Goal: Task Accomplishment & Management: Use online tool/utility

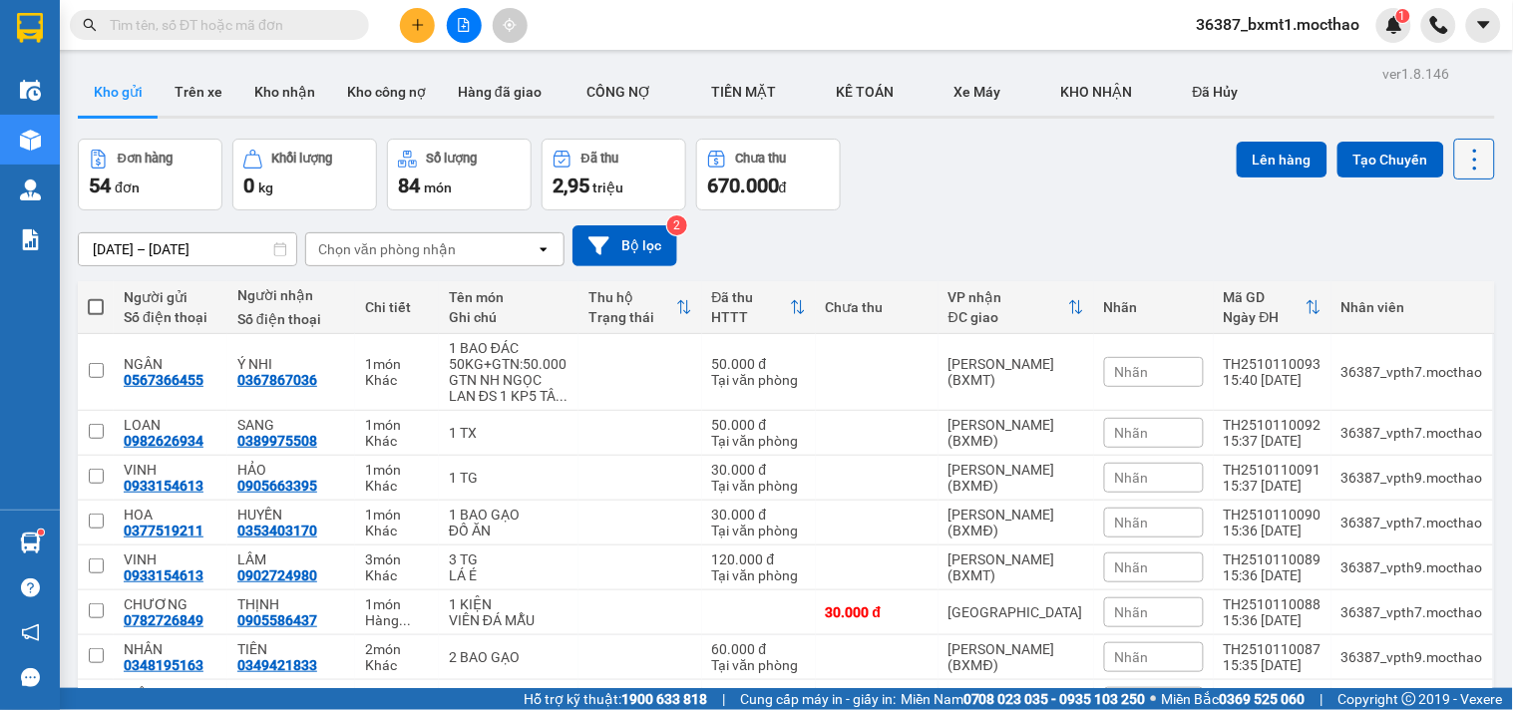
click at [1463, 158] on icon at bounding box center [1475, 160] width 28 height 28
click at [1441, 275] on span "Làm mới" at bounding box center [1429, 285] width 55 height 20
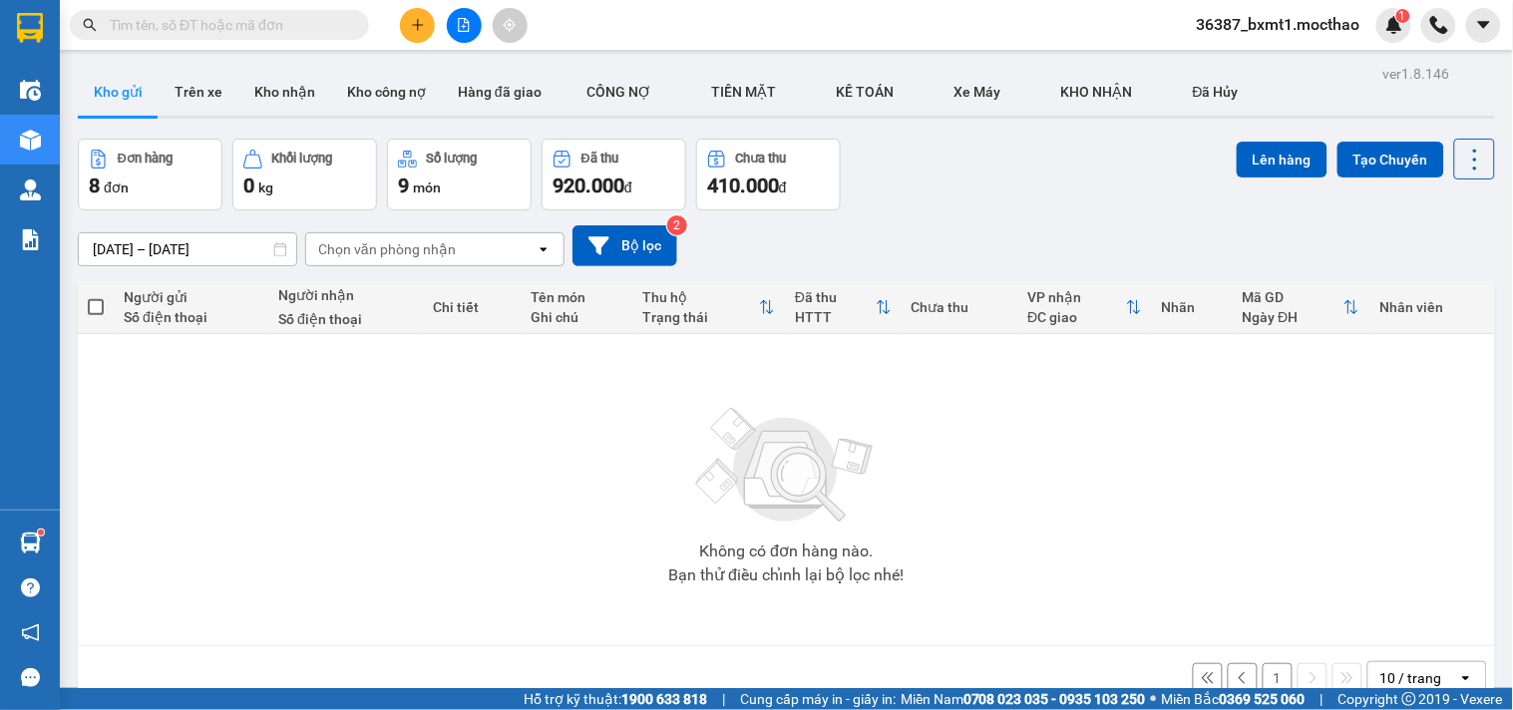
click at [513, 256] on div "Chọn văn phòng nhận" at bounding box center [420, 249] width 229 height 32
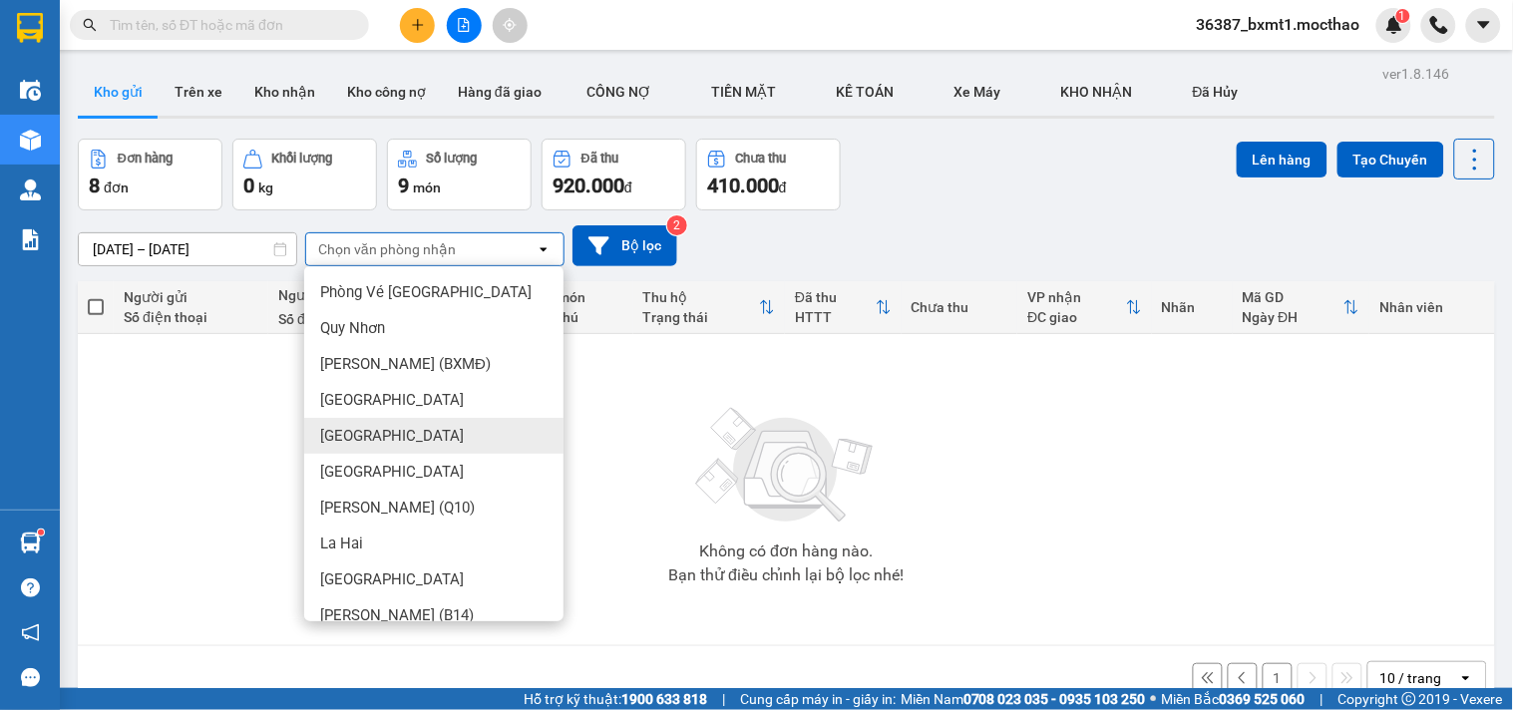
scroll to position [111, 0]
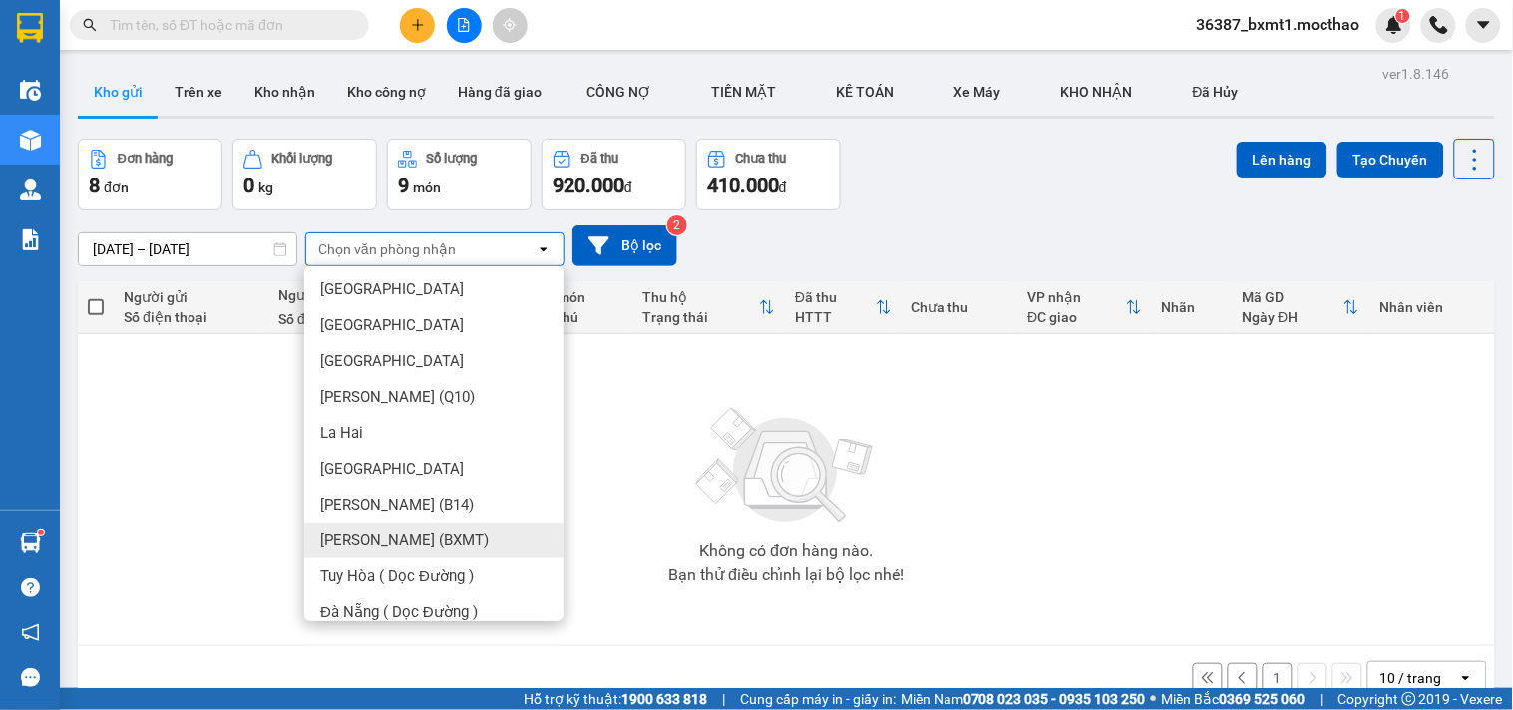
click at [457, 532] on span "[PERSON_NAME] (BXMT)" at bounding box center [404, 541] width 169 height 20
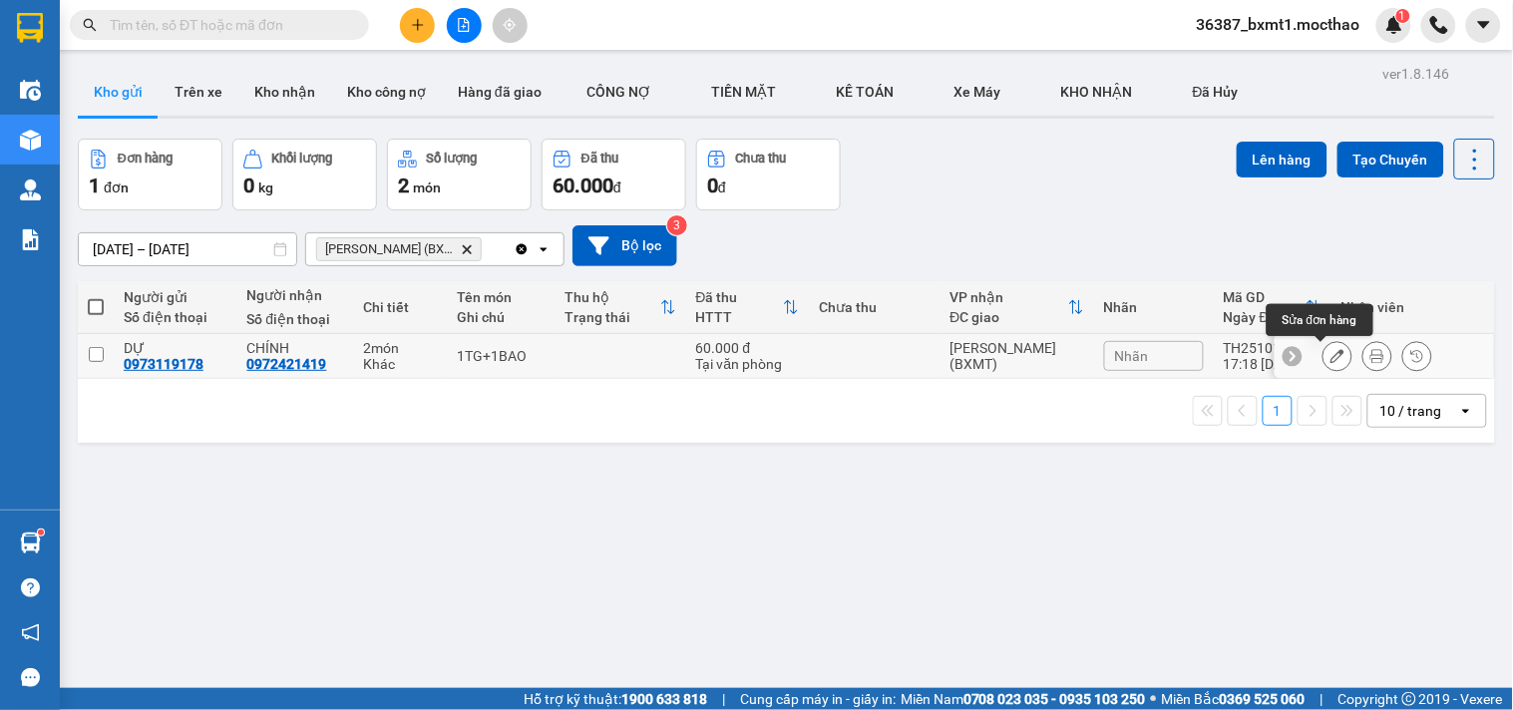
click at [1330, 353] on icon at bounding box center [1337, 356] width 14 height 14
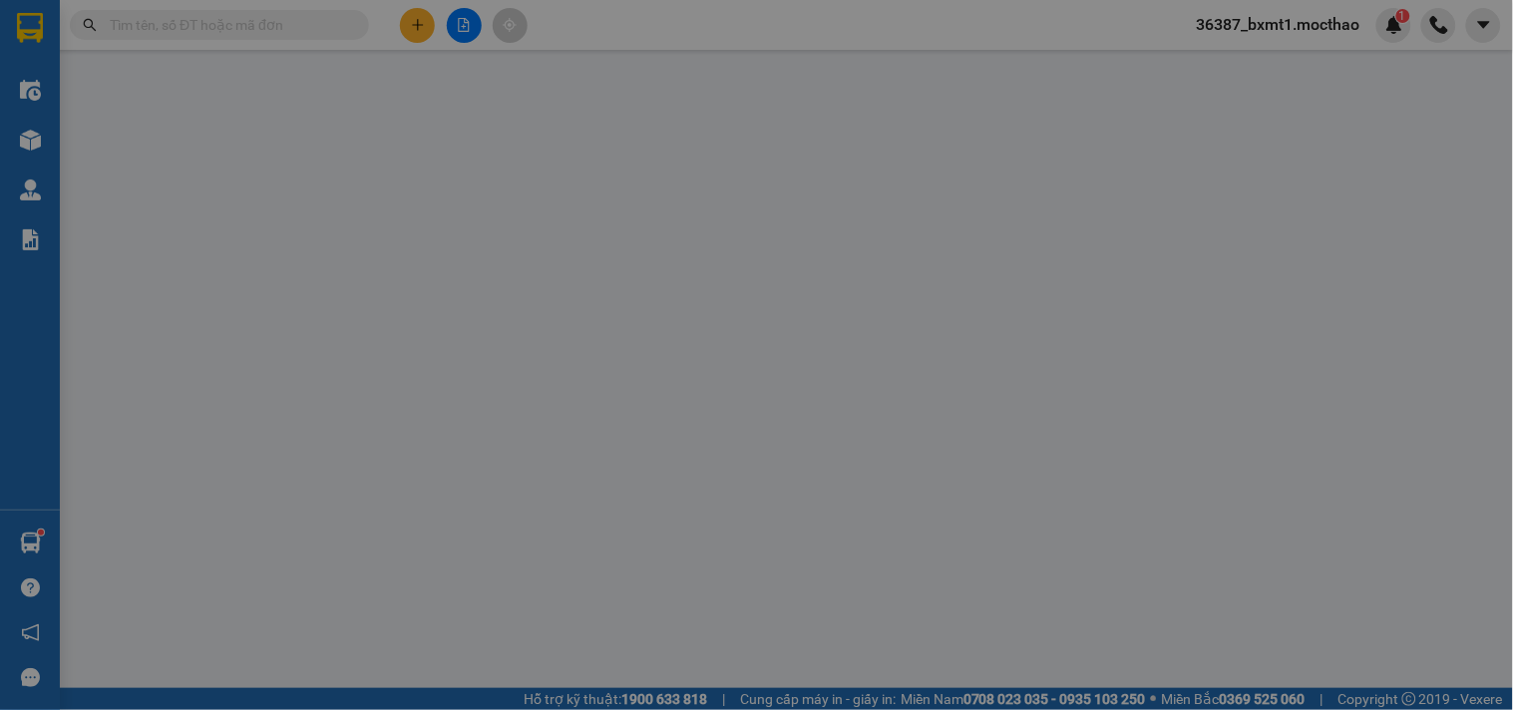
type input "0973119178"
type input "0972421419"
type input "0"
type input "60.000"
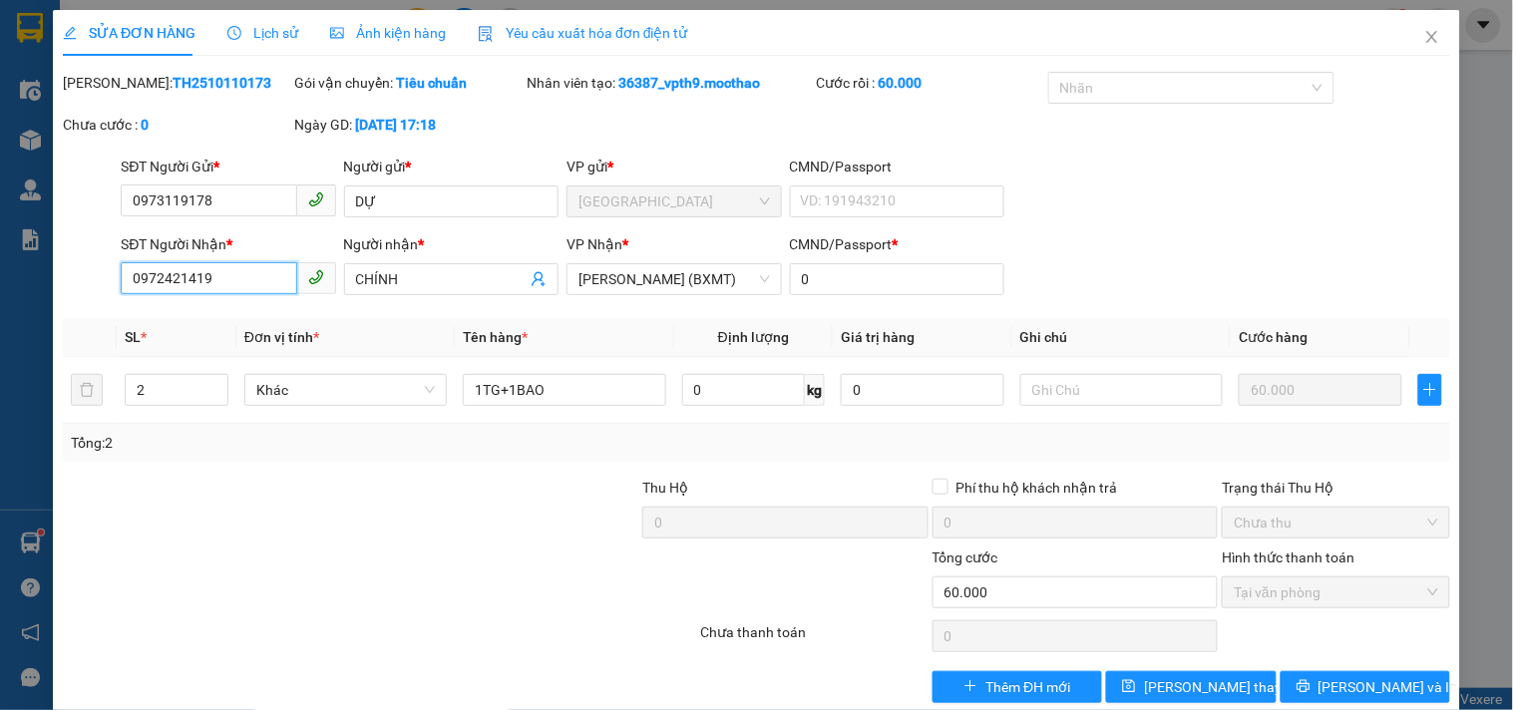
click at [160, 274] on input "0972421419" at bounding box center [209, 278] width 176 height 32
type input "0979421419"
click at [1169, 683] on span "[PERSON_NAME] thay đổi" at bounding box center [1224, 687] width 160 height 22
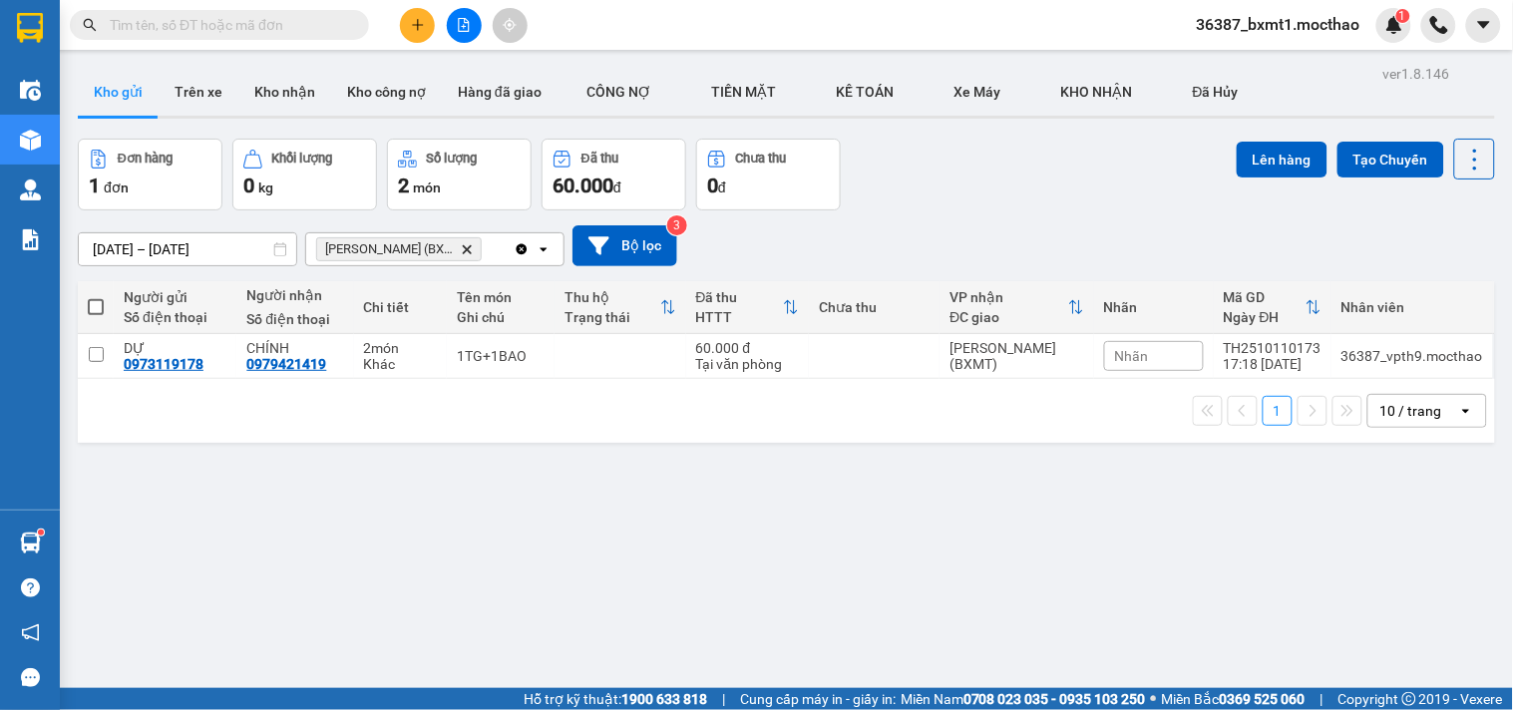
click at [97, 309] on span at bounding box center [96, 307] width 16 height 16
click at [96, 297] on input "checkbox" at bounding box center [96, 297] width 0 height 0
checkbox input "true"
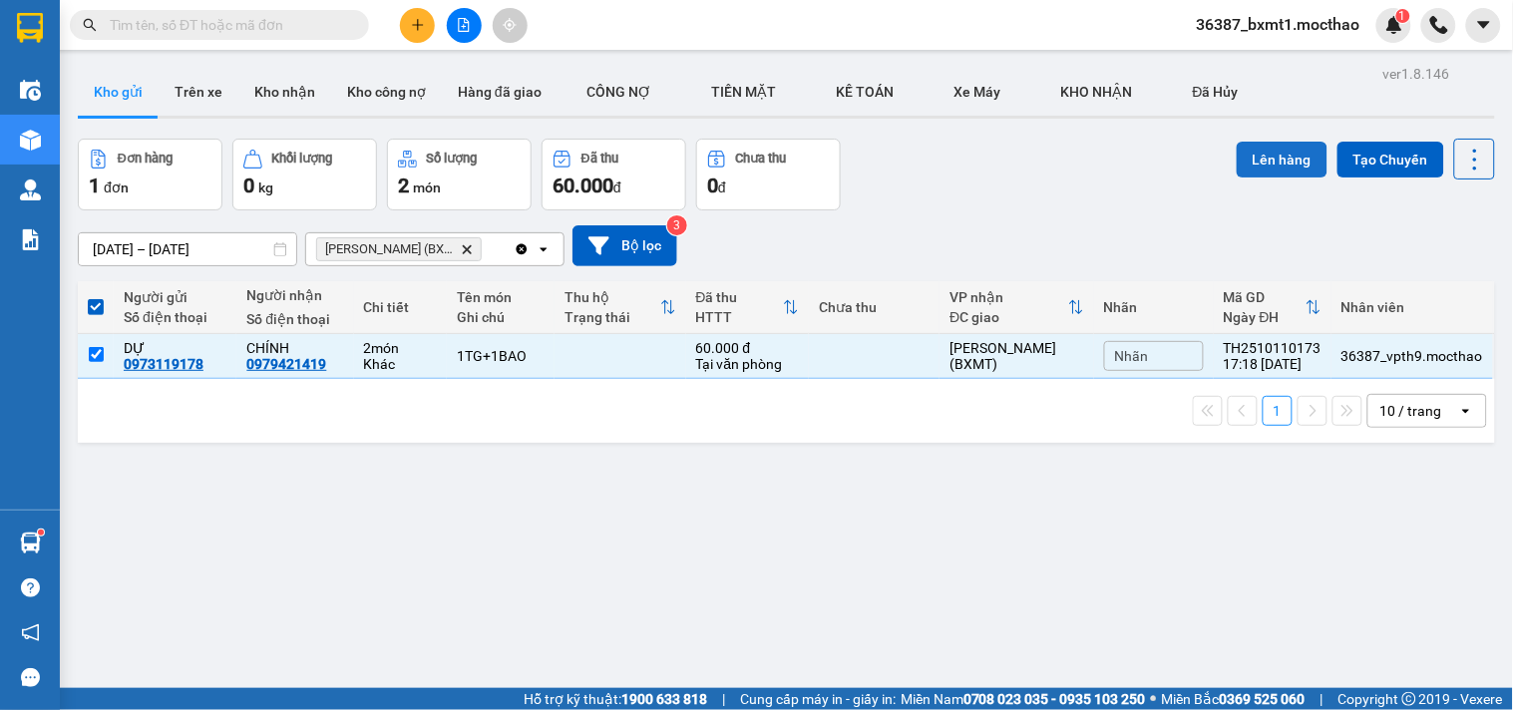
click at [1254, 166] on button "Lên hàng" at bounding box center [1282, 160] width 91 height 36
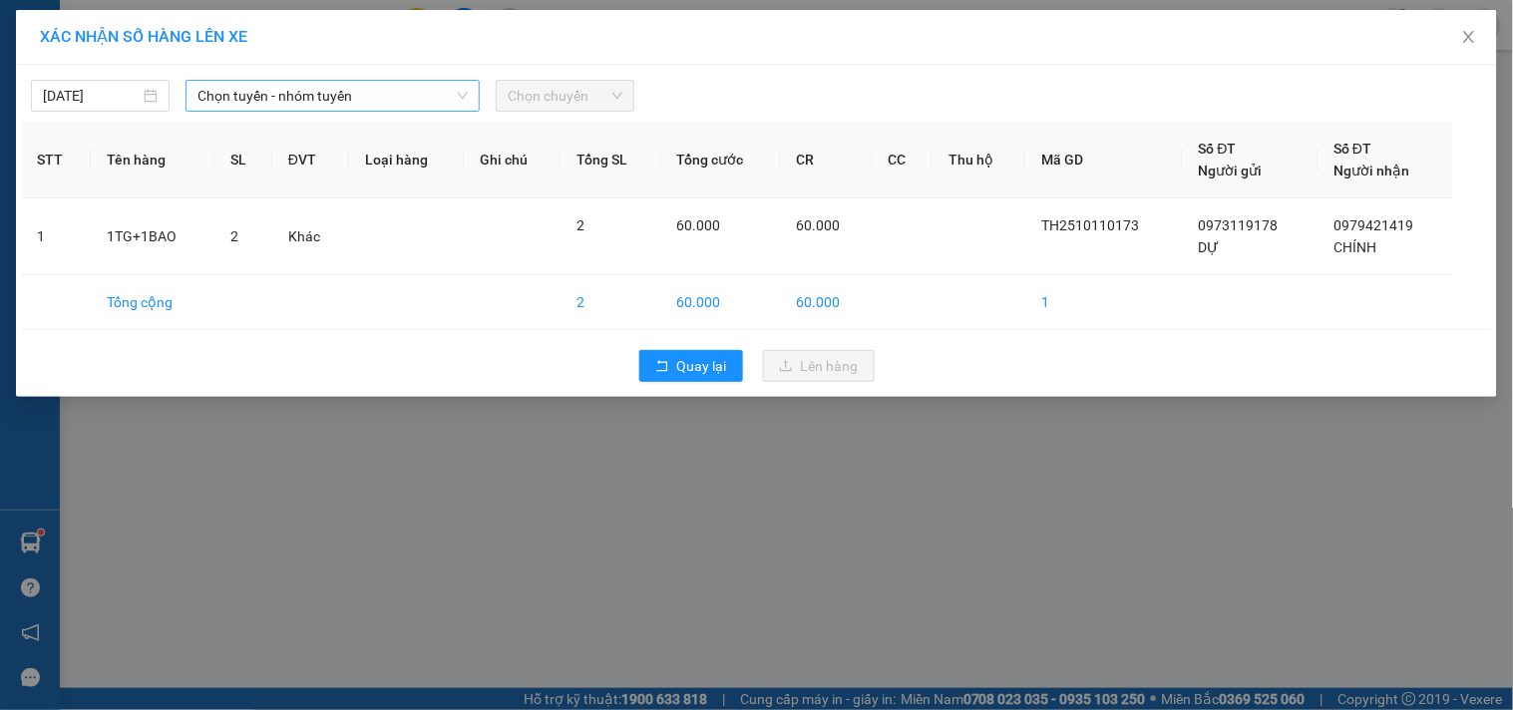
click at [390, 102] on span "Chọn tuyến - nhóm tuyến" at bounding box center [332, 96] width 270 height 30
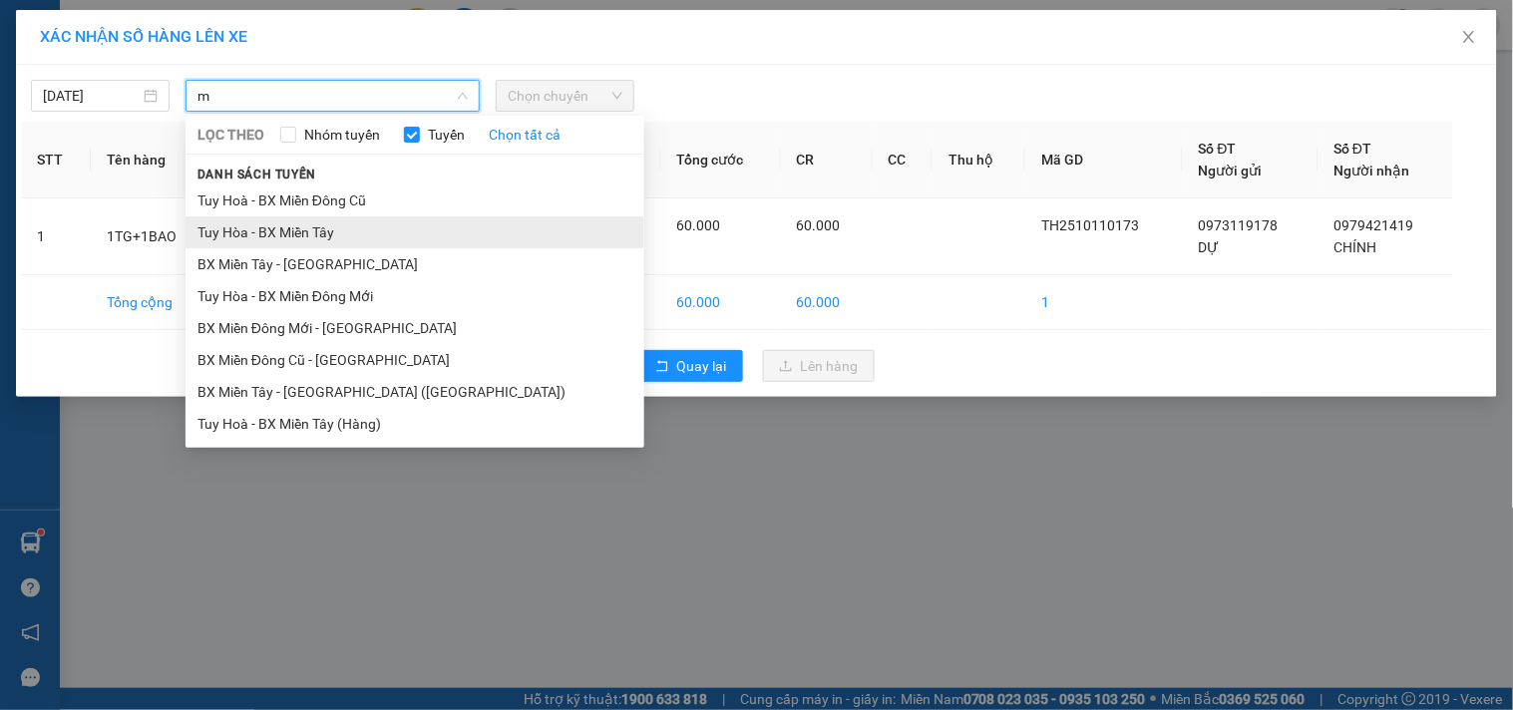
type input "m"
click at [310, 239] on li "Tuy Hòa - BX Miền Tây" at bounding box center [414, 232] width 459 height 32
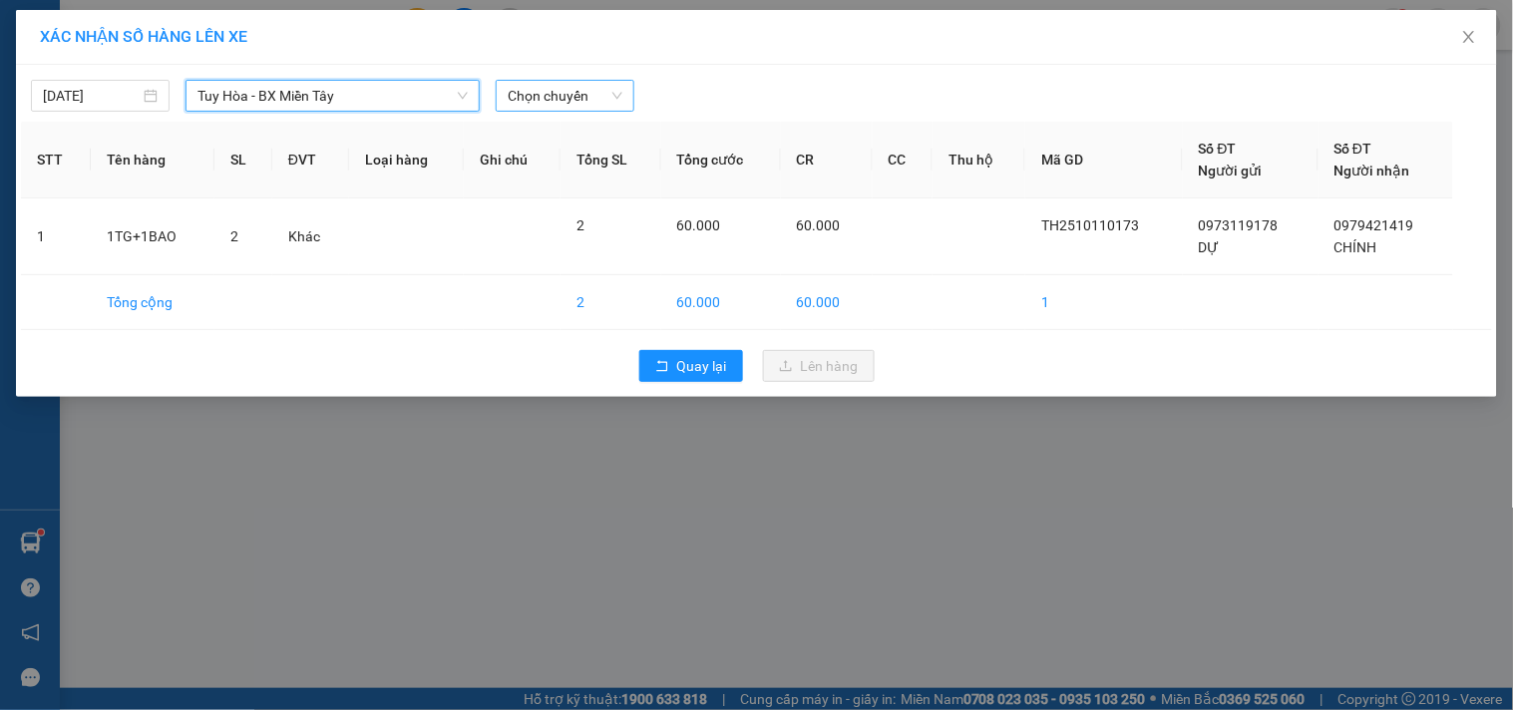
click at [572, 85] on span "Chọn chuyến" at bounding box center [565, 96] width 115 height 30
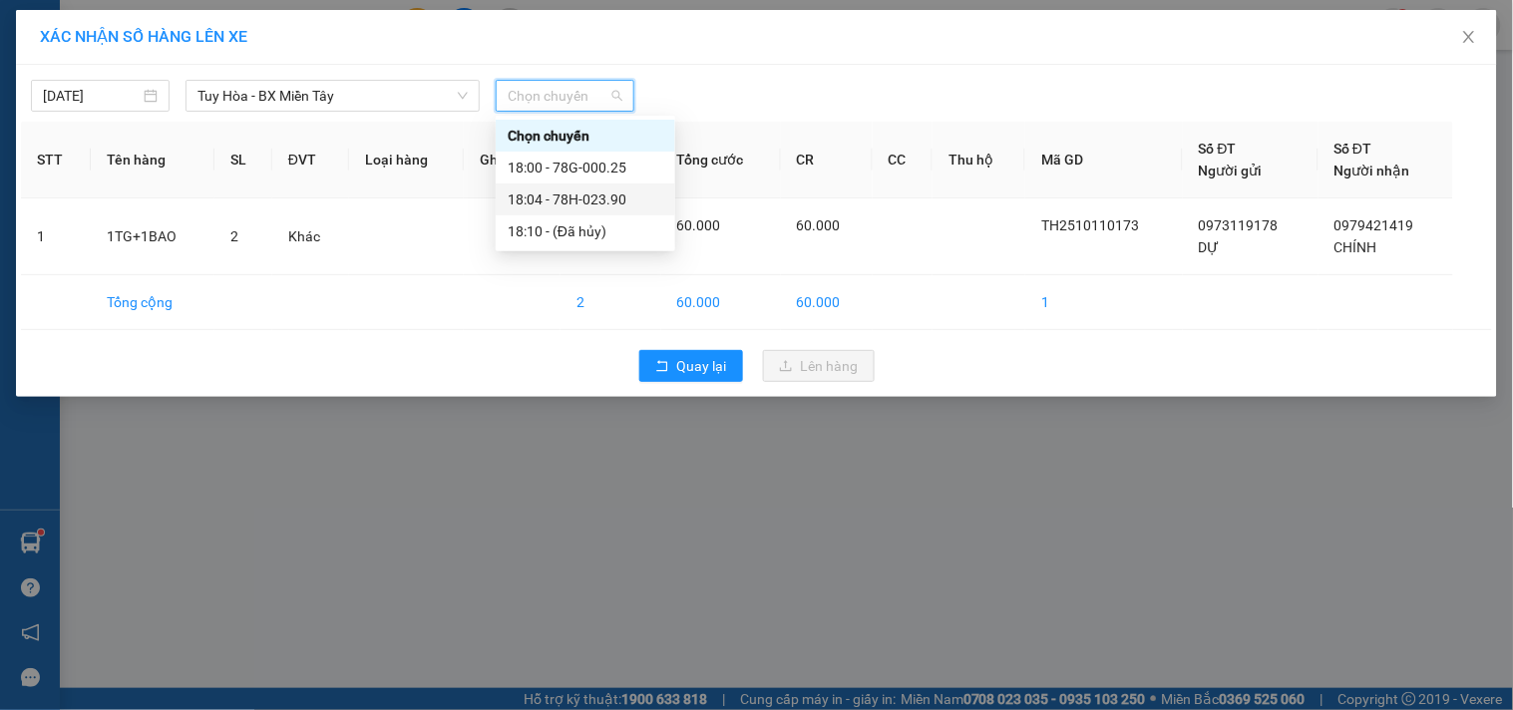
click at [582, 199] on div "18:04 - 78H-023.90" at bounding box center [586, 199] width 156 height 22
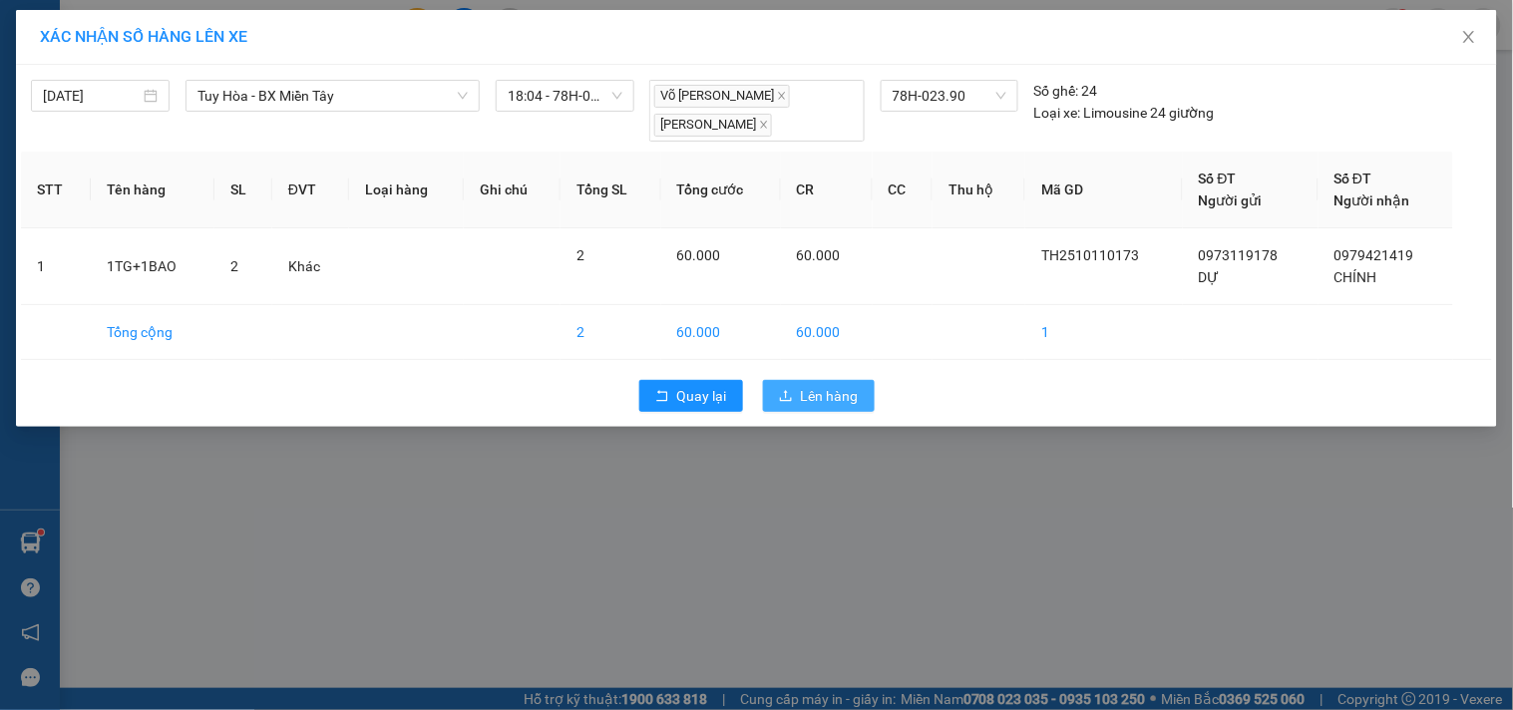
click at [854, 394] on span "Lên hàng" at bounding box center [830, 396] width 58 height 22
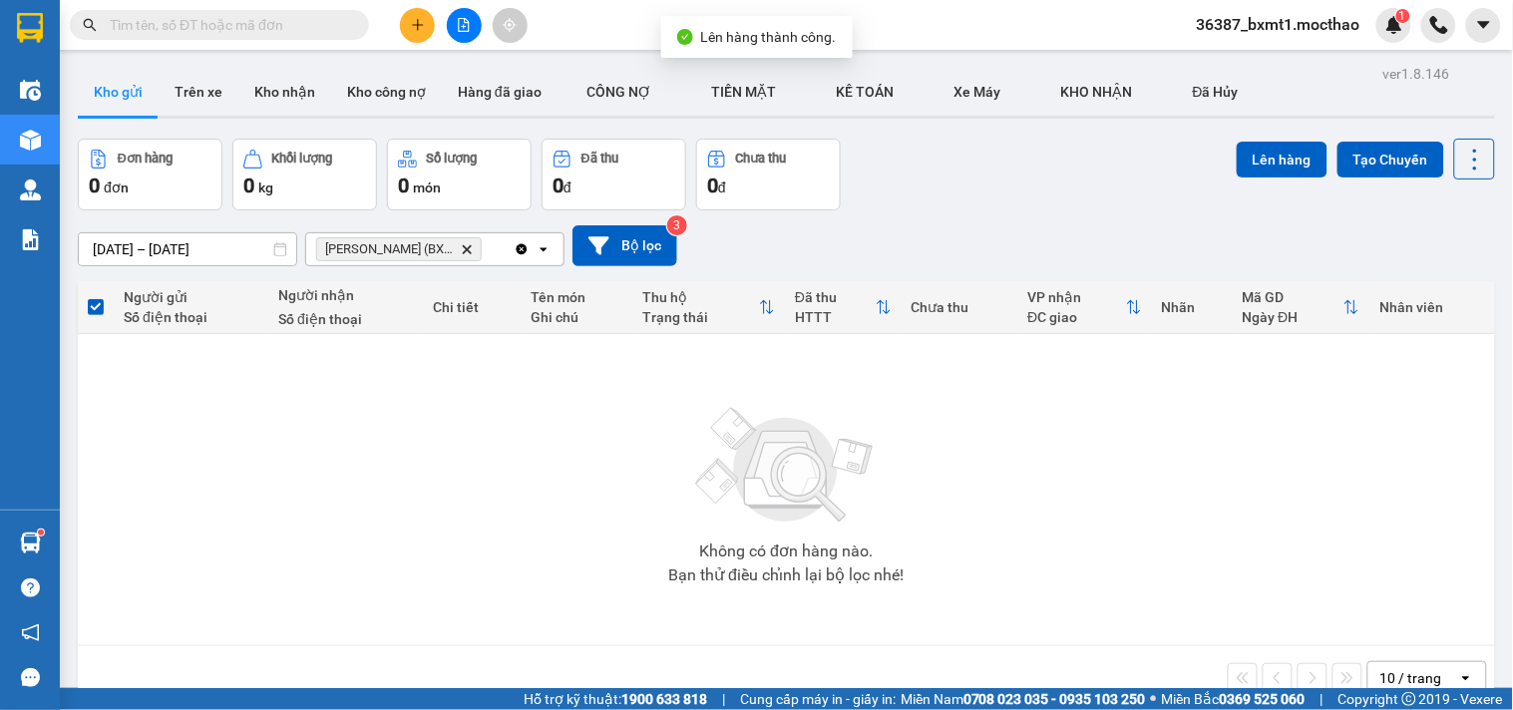
click at [516, 255] on icon "Clear all" at bounding box center [522, 249] width 16 height 16
